Goal: Information Seeking & Learning: Learn about a topic

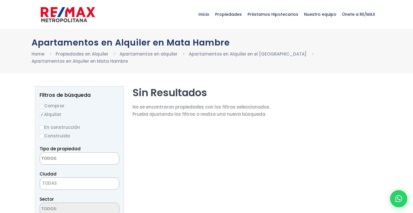
click at [71, 159] on textarea "Search" at bounding box center [68, 159] width 56 height 12
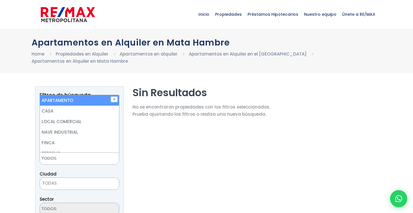
click at [71, 104] on li "APARTAMENTO" at bounding box center [79, 100] width 79 height 11
select select "apartment"
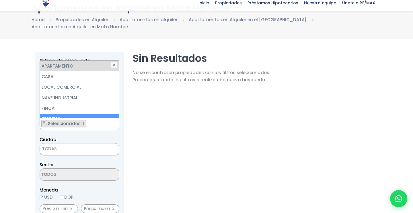
scroll to position [36, 0]
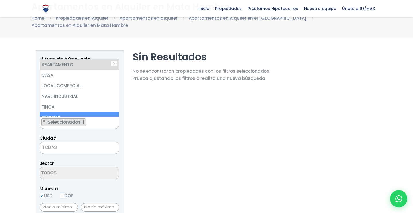
click at [83, 148] on span "TODAS" at bounding box center [79, 148] width 79 height 8
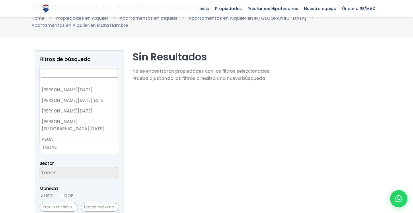
scroll to position [0, 0]
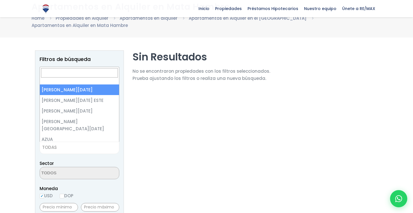
select select "1"
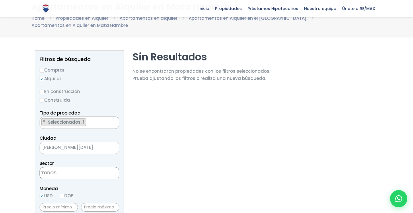
click at [68, 171] on textarea "Search" at bounding box center [68, 174] width 56 height 12
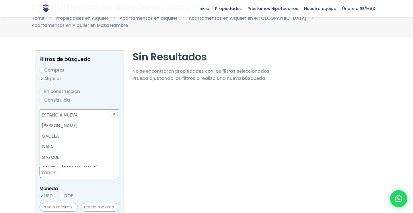
scroll to position [910, 0]
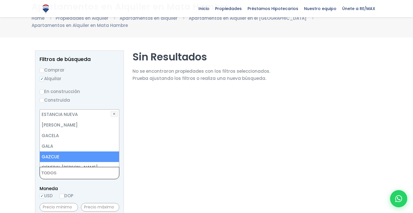
click at [63, 152] on li "GAZCUE" at bounding box center [79, 157] width 79 height 11
select select "206"
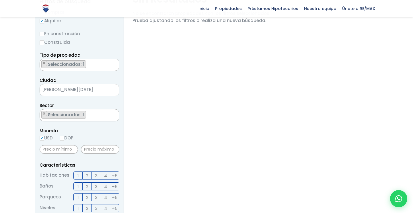
scroll to position [94, 0]
click at [64, 138] on input "DOP" at bounding box center [62, 137] width 5 height 5
radio input "true"
click at [64, 150] on input "text" at bounding box center [59, 149] width 38 height 9
type input "20,000"
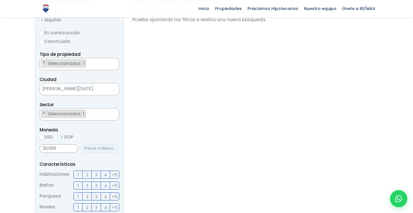
click at [106, 150] on input "text" at bounding box center [100, 149] width 38 height 9
type input "33,000"
click at [78, 175] on span "1" at bounding box center [77, 175] width 1 height 7
click at [0, 0] on input "1" at bounding box center [0, 0] width 0 height 0
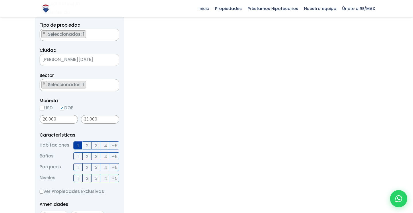
scroll to position [129, 0]
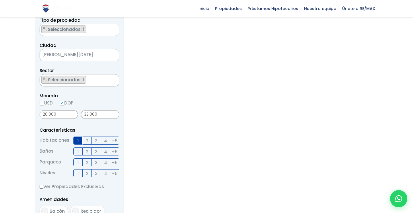
click at [80, 152] on label "1" at bounding box center [77, 152] width 9 height 8
click at [0, 0] on input "1" at bounding box center [0, 0] width 0 height 0
click at [76, 164] on label "1" at bounding box center [77, 163] width 9 height 8
click at [0, 0] on input "1" at bounding box center [0, 0] width 0 height 0
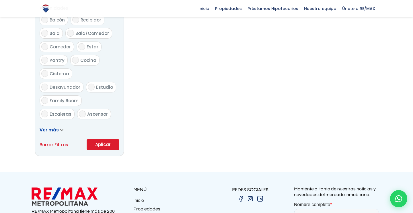
scroll to position [321, 0]
click at [94, 111] on span "Ascensor" at bounding box center [97, 114] width 21 height 6
click at [86, 110] on input "Ascensor" at bounding box center [82, 113] width 7 height 7
checkbox input "true"
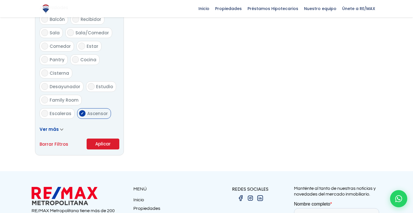
click at [101, 145] on button "Aplicar" at bounding box center [103, 144] width 33 height 11
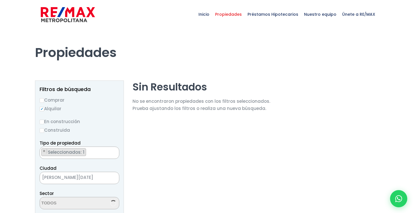
select select "206"
